Goal: Task Accomplishment & Management: Complete application form

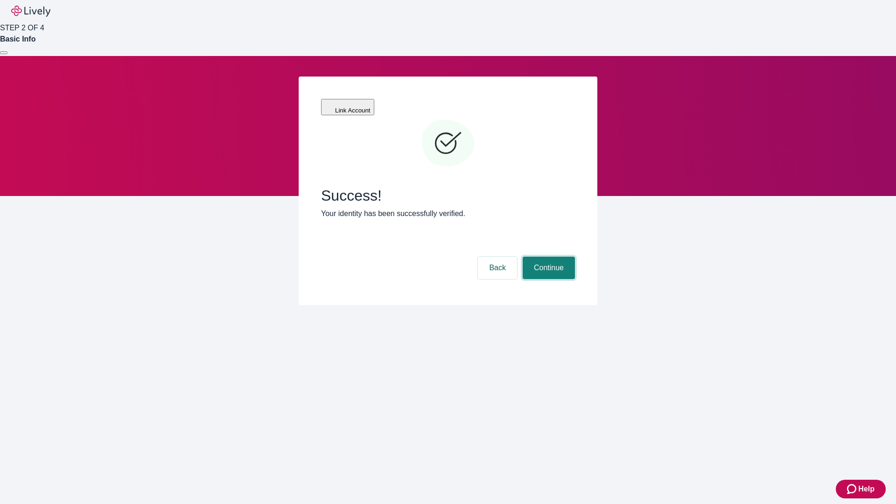
click at [547, 257] on button "Continue" at bounding box center [549, 268] width 52 height 22
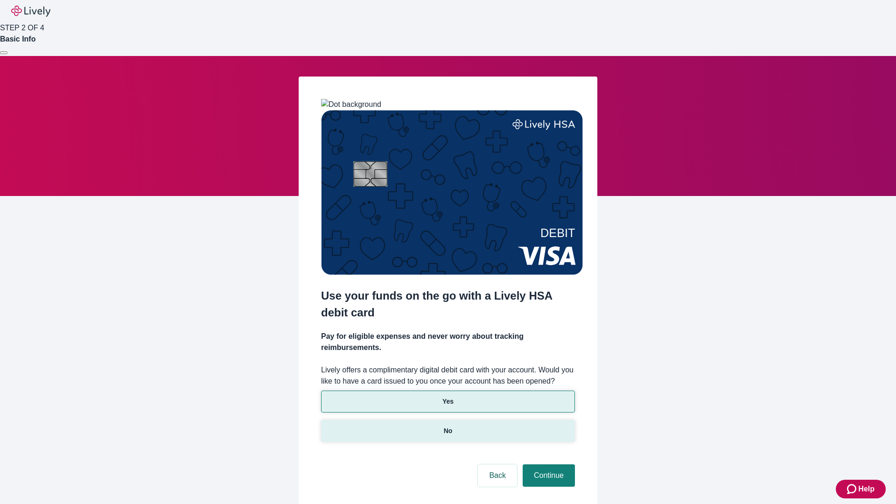
click at [447, 426] on p "No" at bounding box center [448, 431] width 9 height 10
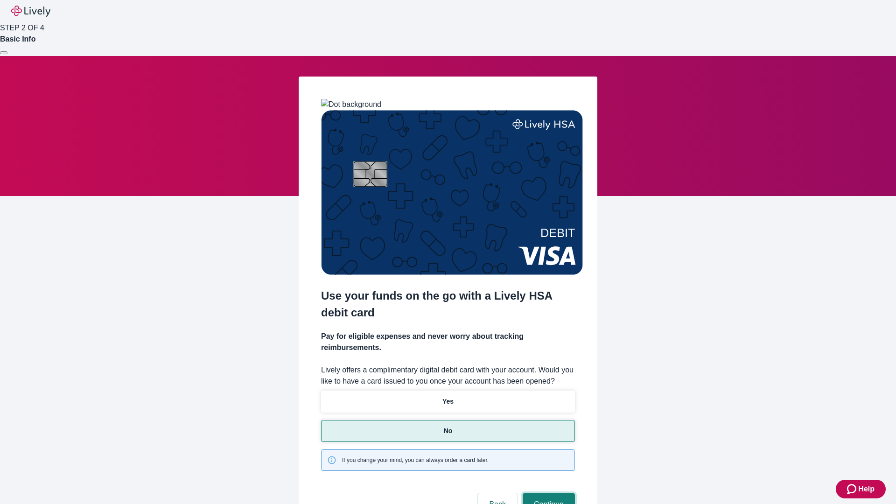
click at [547, 493] on button "Continue" at bounding box center [549, 504] width 52 height 22
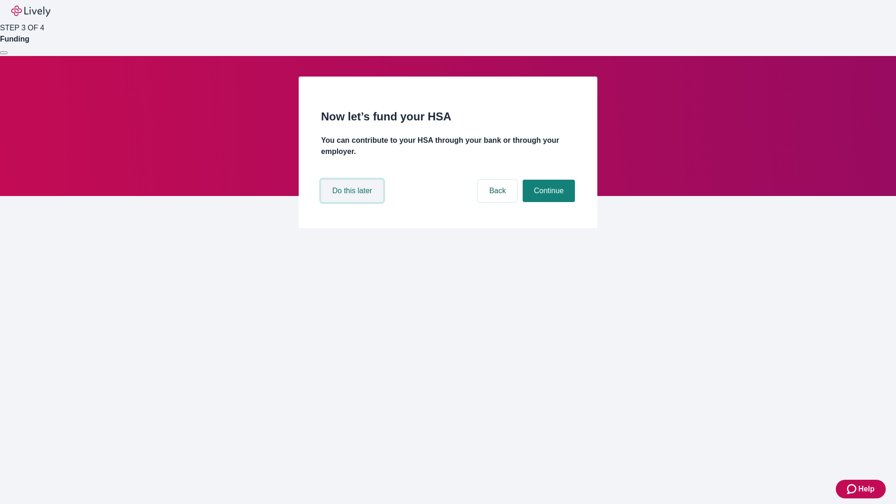
click at [353, 202] on button "Do this later" at bounding box center [352, 191] width 62 height 22
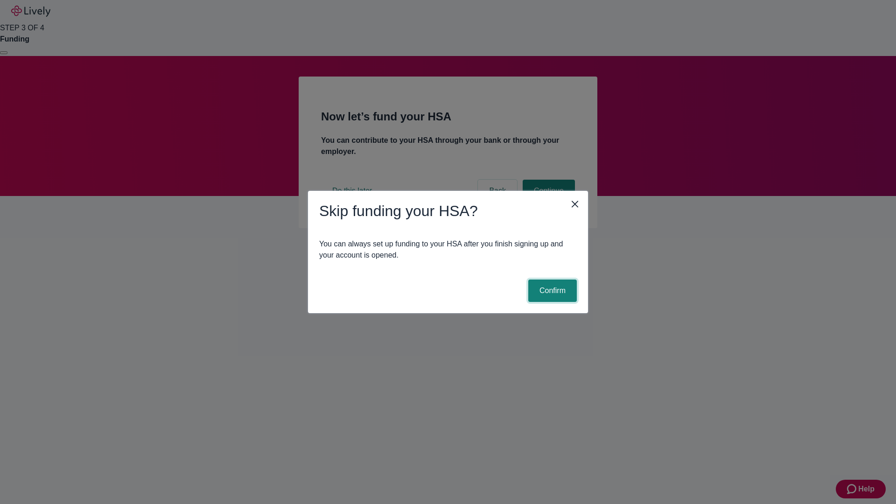
click at [551, 291] on button "Confirm" at bounding box center [552, 290] width 49 height 22
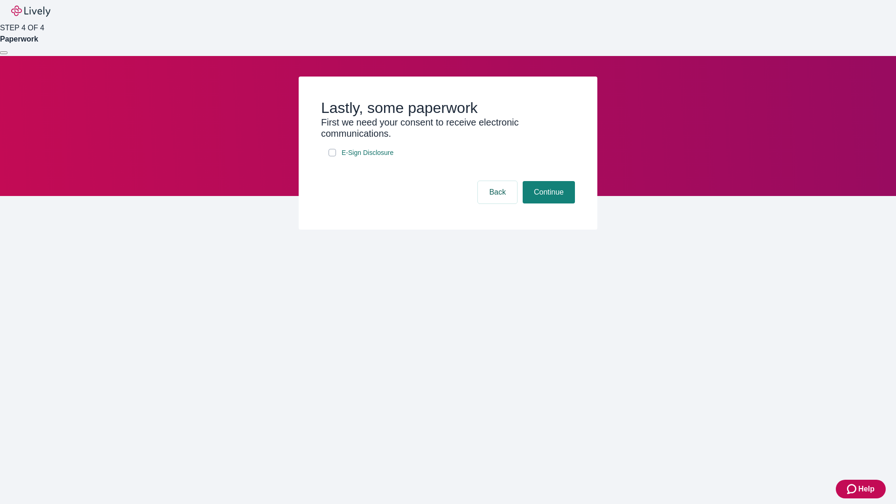
click at [332, 156] on input "E-Sign Disclosure" at bounding box center [331, 152] width 7 height 7
checkbox input "true"
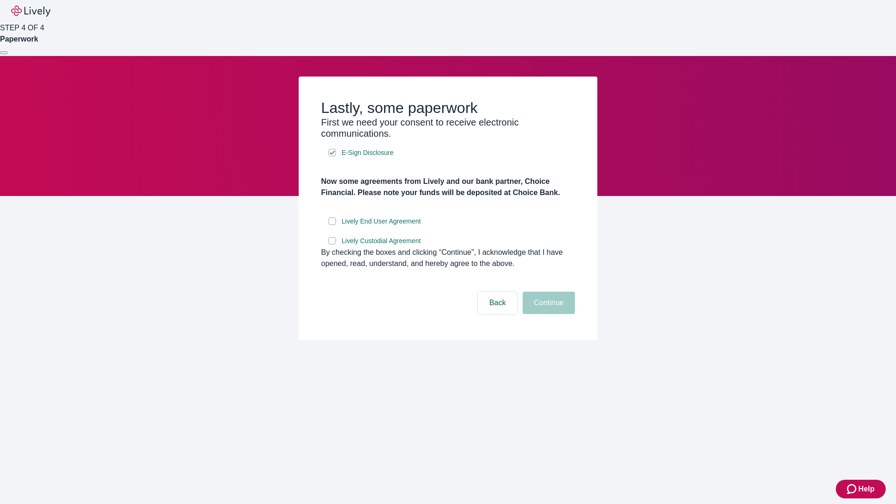
click at [332, 225] on input "Lively End User Agreement" at bounding box center [331, 220] width 7 height 7
checkbox input "true"
click at [332, 244] on input "Lively Custodial Agreement" at bounding box center [331, 240] width 7 height 7
checkbox input "true"
click at [547, 314] on button "Continue" at bounding box center [549, 303] width 52 height 22
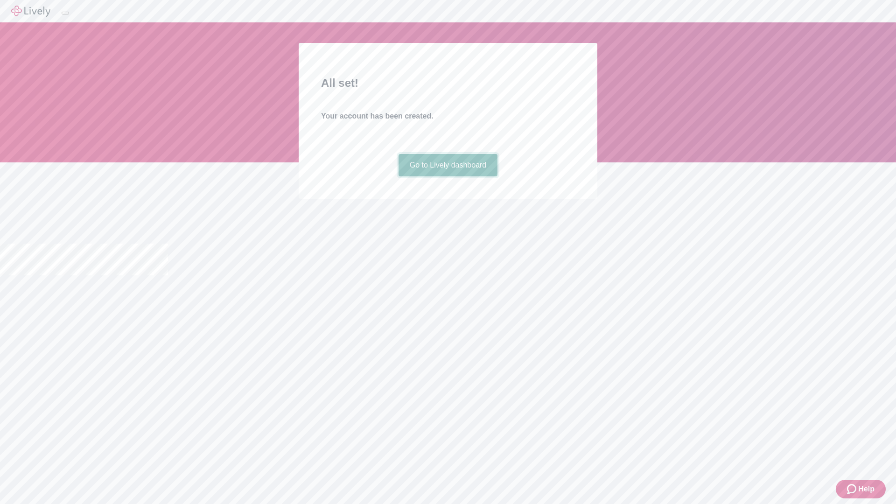
click at [447, 176] on link "Go to Lively dashboard" at bounding box center [447, 165] width 99 height 22
